Goal: Communication & Community: Connect with others

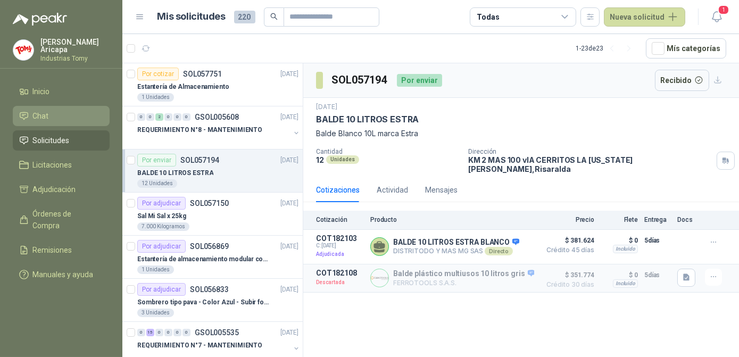
click at [32, 107] on link "Chat" at bounding box center [61, 116] width 97 height 20
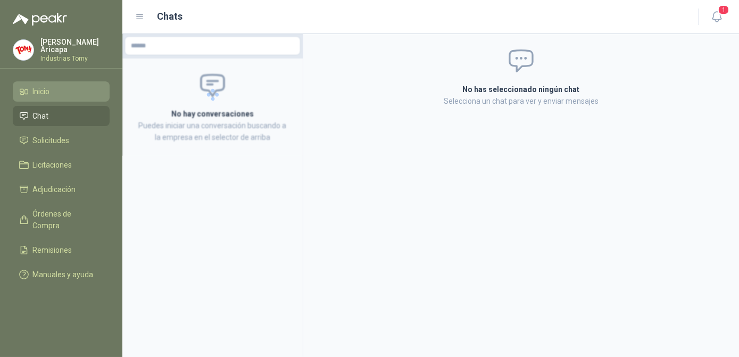
click at [53, 87] on li "Inicio" at bounding box center [61, 92] width 84 height 12
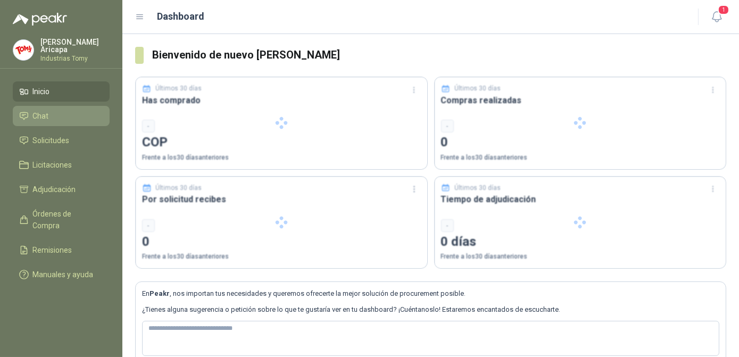
click at [57, 110] on li "Chat" at bounding box center [61, 116] width 84 height 12
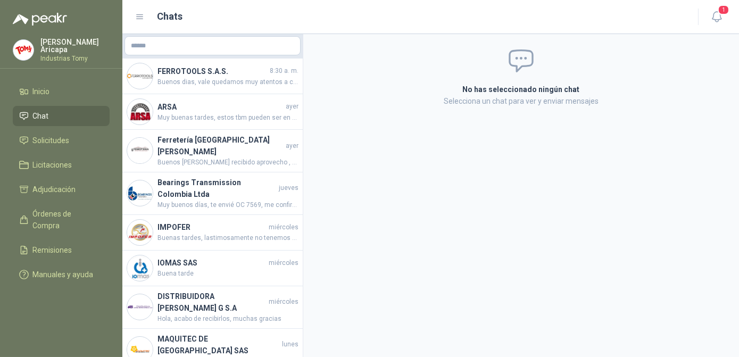
click at [568, 247] on div "No has seleccionado ningún chat Selecciona un chat para ver y enviar mensajes" at bounding box center [521, 195] width 436 height 323
click at [477, 165] on div "No has seleccionado ningún chat Selecciona un chat para ver y enviar mensajes" at bounding box center [521, 195] width 436 height 323
drag, startPoint x: 473, startPoint y: 364, endPoint x: 459, endPoint y: 382, distance: 22.7
click at [459, 357] on html "[PERSON_NAME] Industrias Tomy Inicio Chat Solicitudes Licitaciones Adjudicación…" at bounding box center [369, 178] width 739 height 357
drag, startPoint x: 459, startPoint y: 382, endPoint x: 407, endPoint y: 185, distance: 203.2
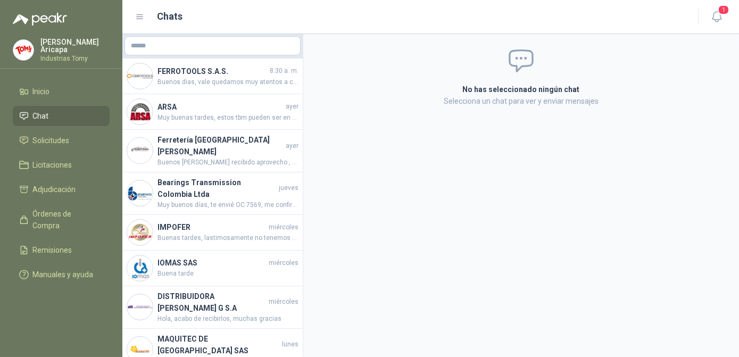
click at [407, 185] on div "No has seleccionado ningún chat Selecciona un chat para ver y enviar mensajes" at bounding box center [521, 195] width 436 height 323
